Goal: Find specific page/section: Find specific page/section

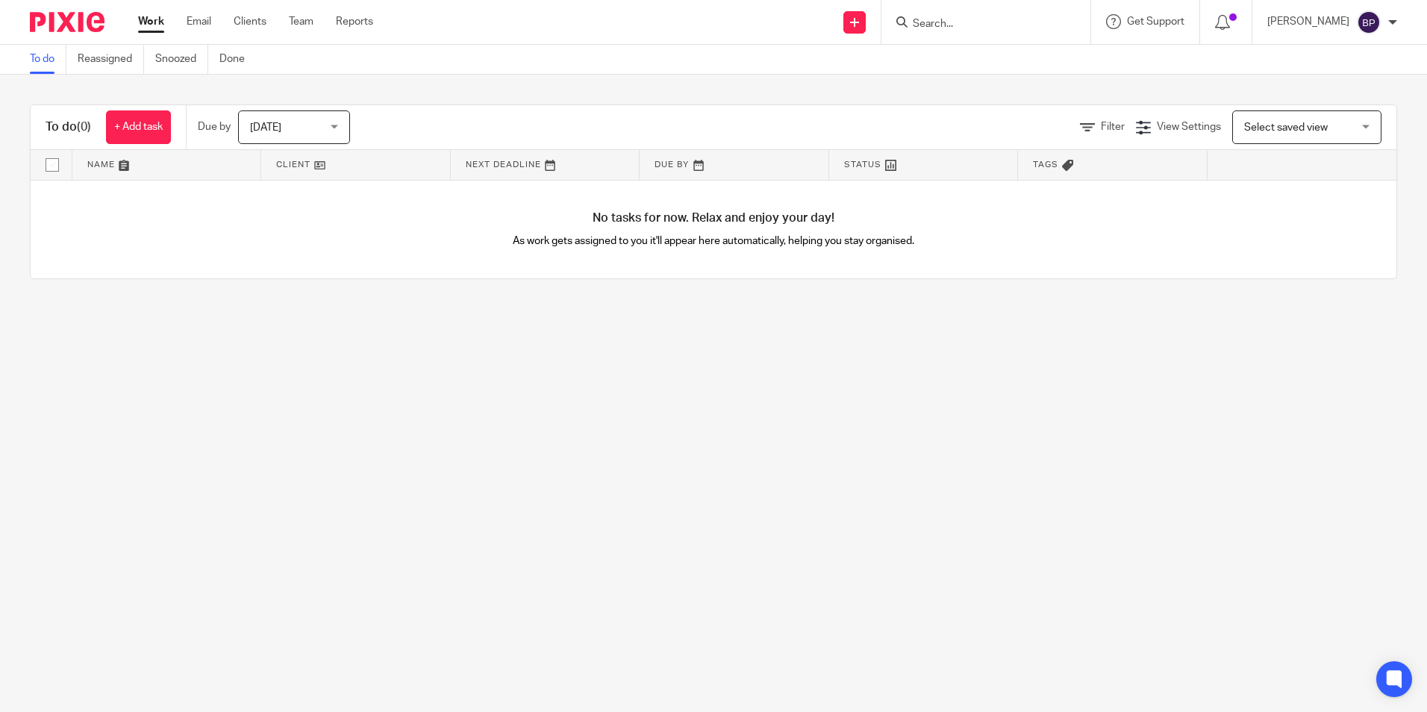
click at [970, 30] on input "Search" at bounding box center [978, 24] width 134 height 13
click at [1046, 28] on input "Search" at bounding box center [978, 24] width 134 height 13
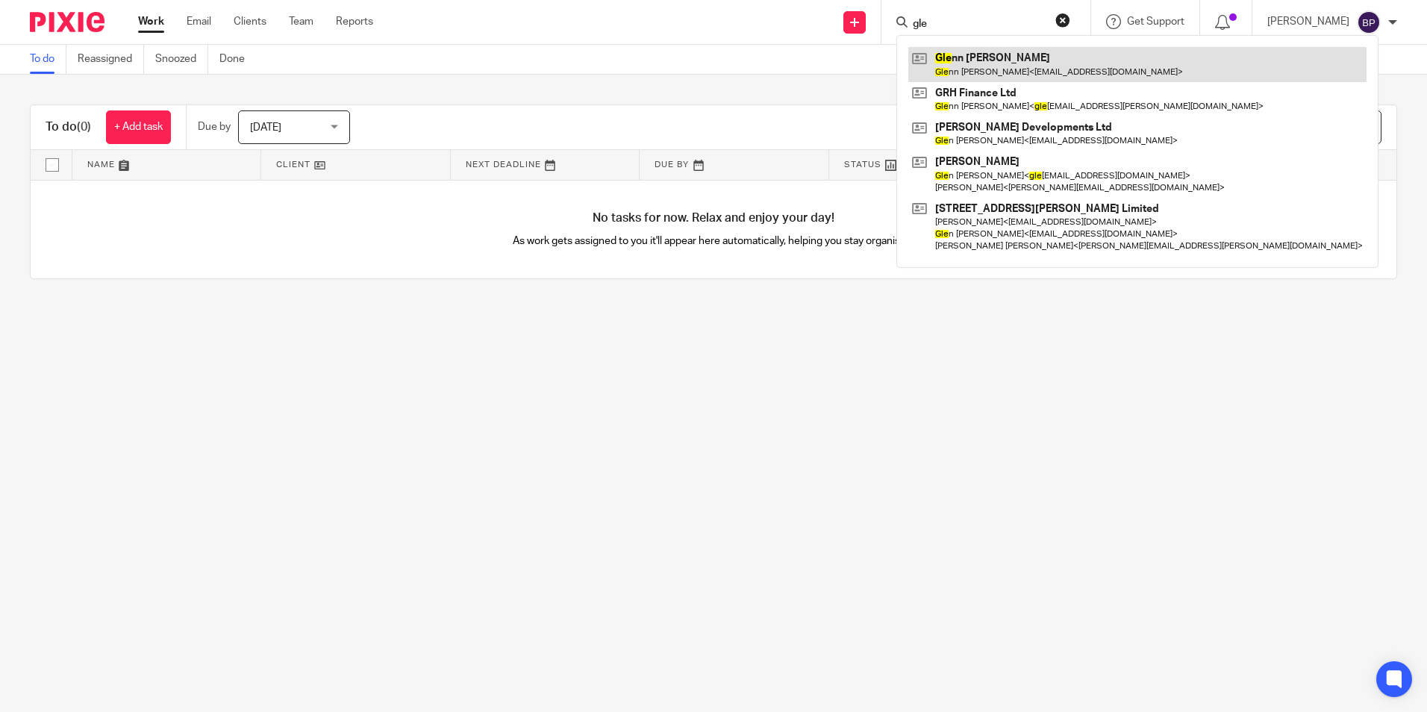
type input "gle"
click at [1003, 57] on link at bounding box center [1137, 64] width 458 height 34
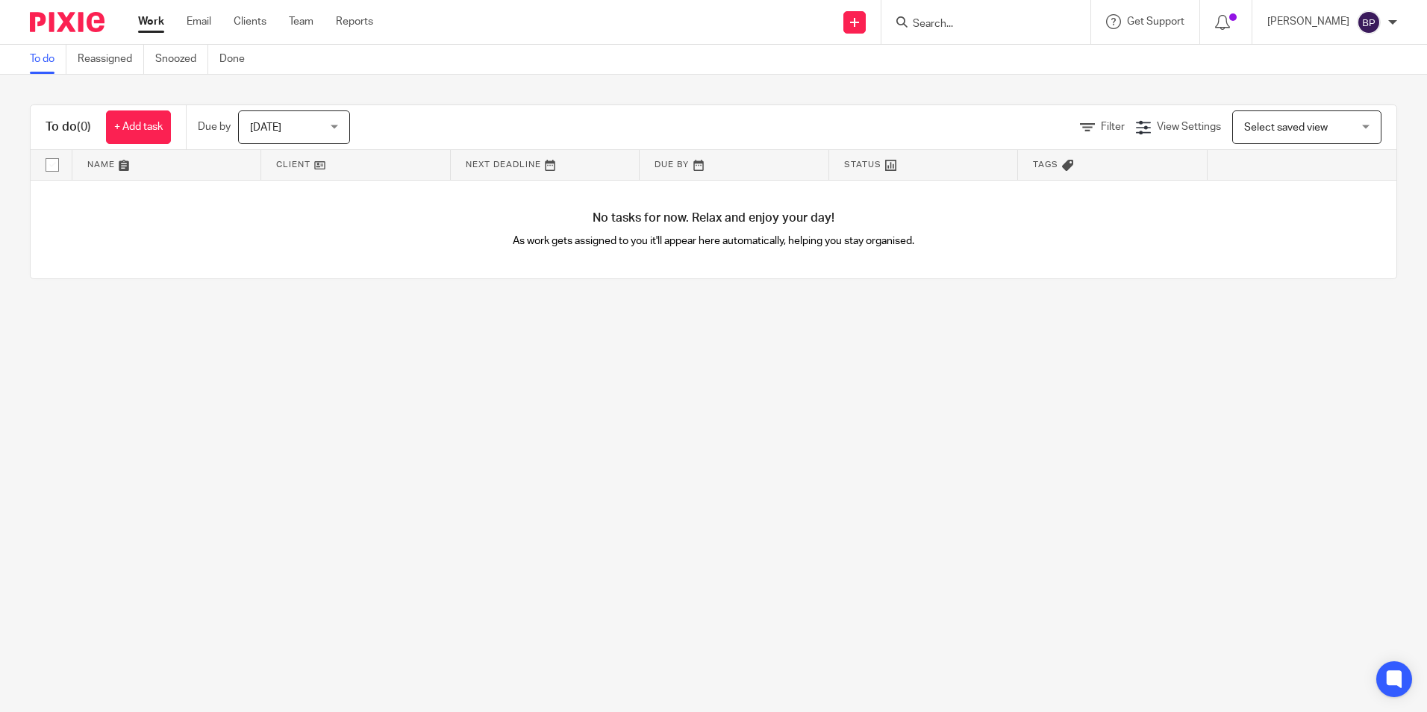
click at [1017, 22] on input "Search" at bounding box center [978, 24] width 134 height 13
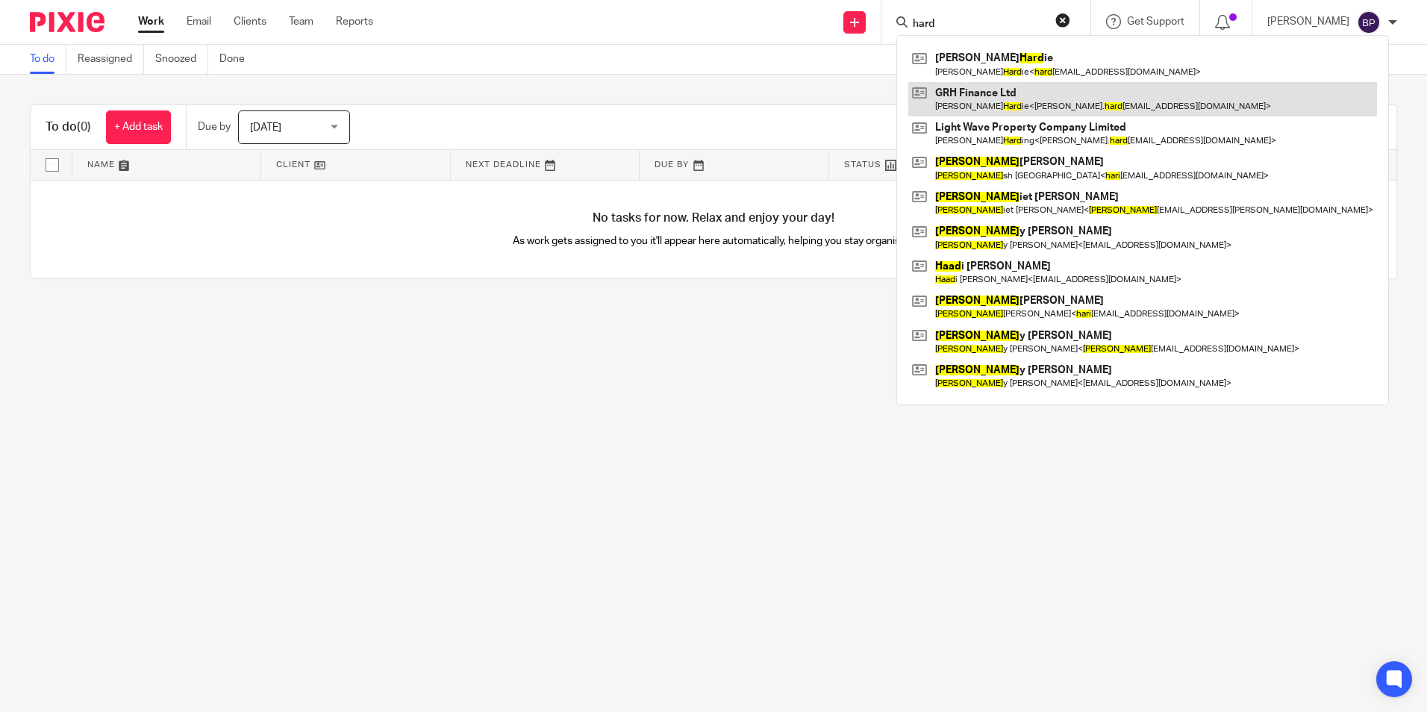
type input "hard"
click at [989, 87] on link at bounding box center [1142, 99] width 469 height 34
click at [971, 101] on link at bounding box center [1142, 99] width 469 height 34
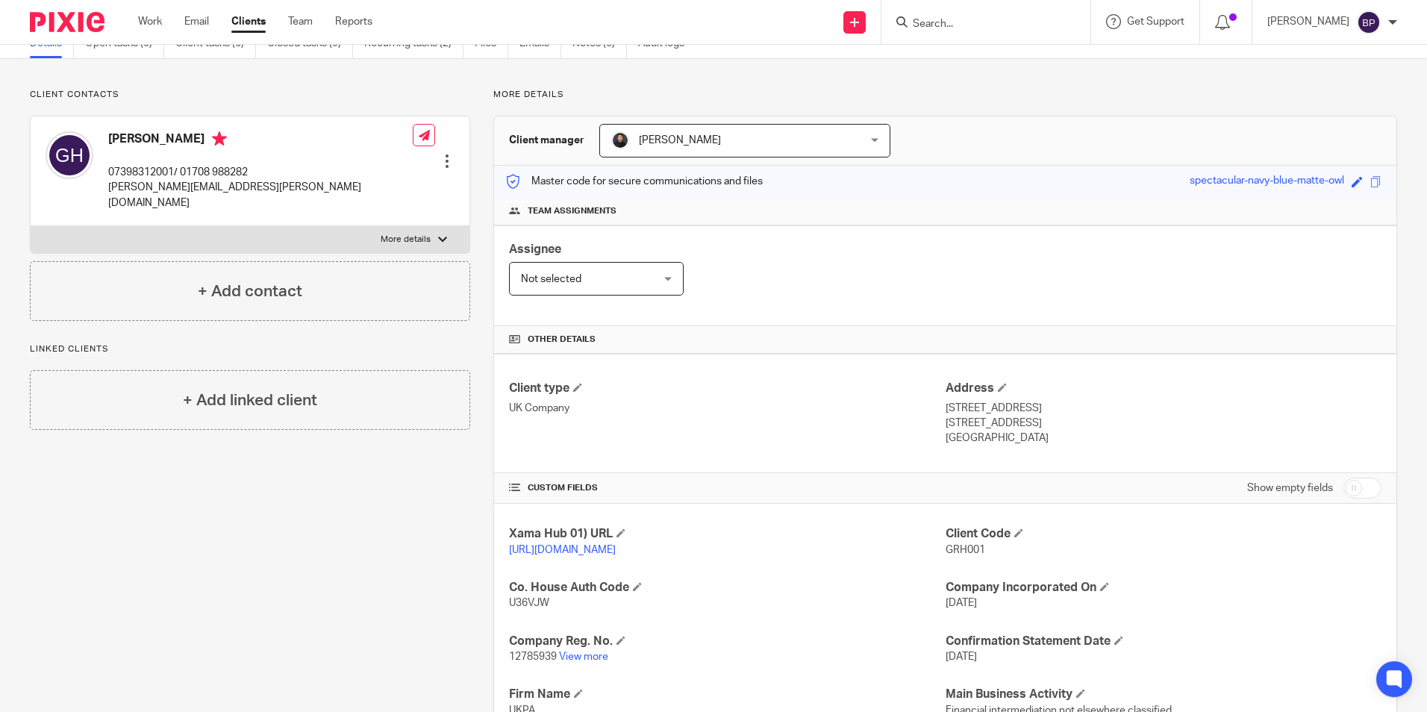
scroll to position [224, 0]
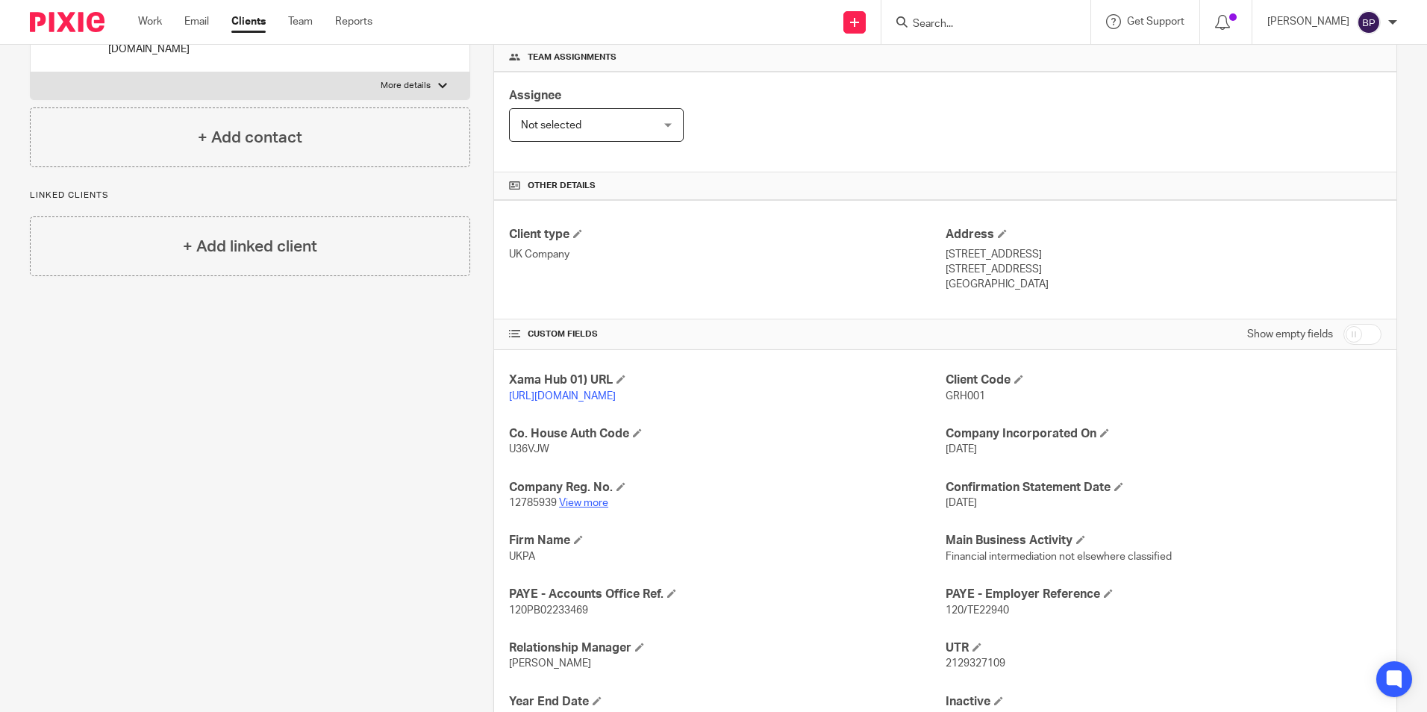
click at [587, 508] on link "View more" at bounding box center [583, 503] width 49 height 10
click at [396, 428] on div "Client contacts Glenn Hardie 07398312001/ 01708 988282 glenn.hardie@mab.org.uk …" at bounding box center [239, 368] width 464 height 867
